Goal: Transaction & Acquisition: Purchase product/service

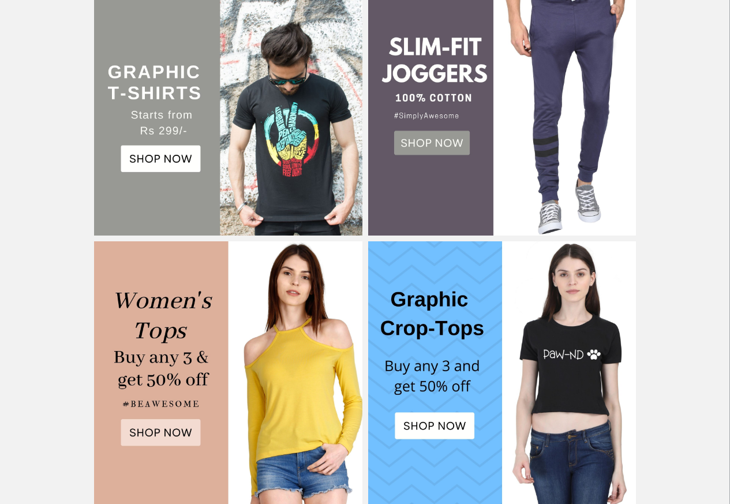
scroll to position [318, 0]
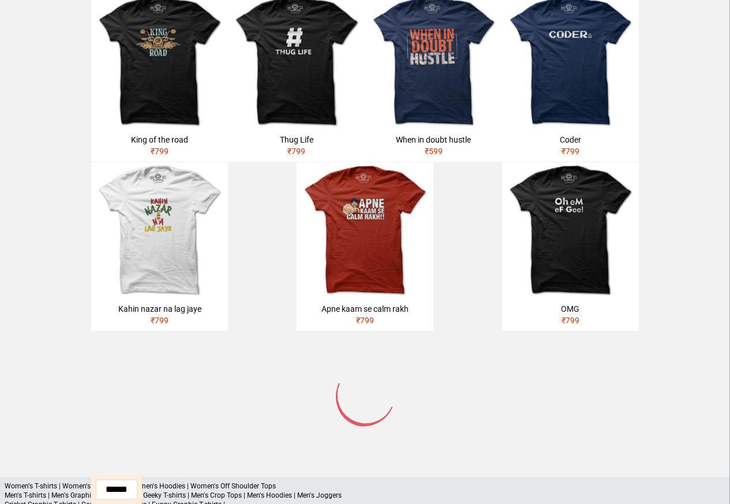
scroll to position [485, 0]
